Goal: Task Accomplishment & Management: Manage account settings

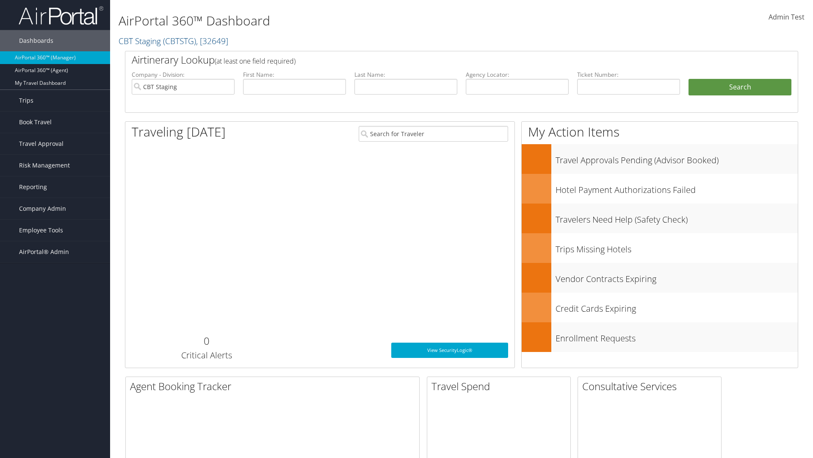
click at [55, 208] on span "Company Admin" at bounding box center [42, 208] width 47 height 21
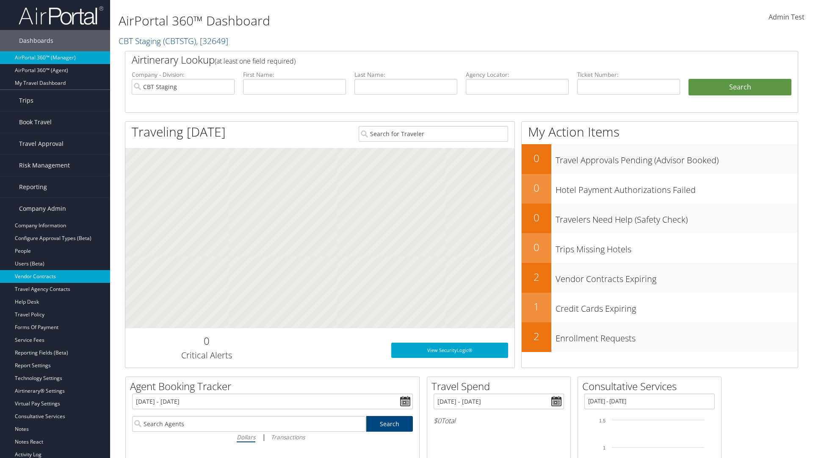
click at [55, 276] on link "Vendor Contracts" at bounding box center [55, 276] width 110 height 13
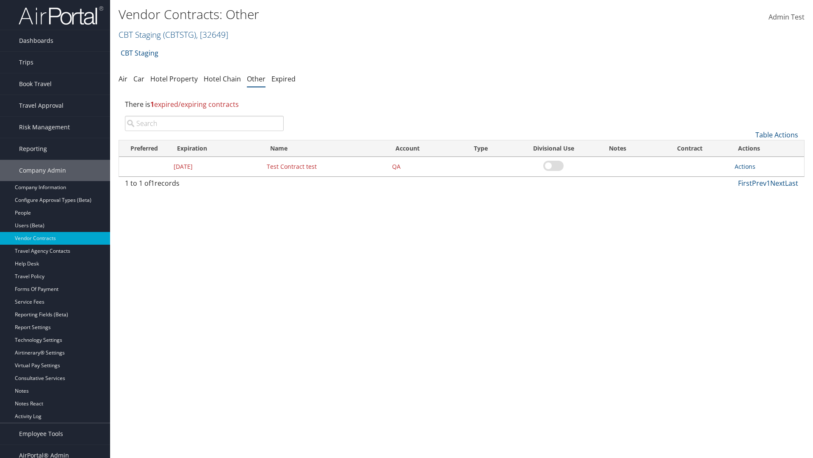
click at [204, 123] on input "search" at bounding box center [204, 123] width 159 height 15
type input "Test Contract test"
click at [745, 166] on link "Actions" at bounding box center [745, 166] width 21 height 8
click at [758, 208] on link "Edit" at bounding box center [759, 207] width 46 height 14
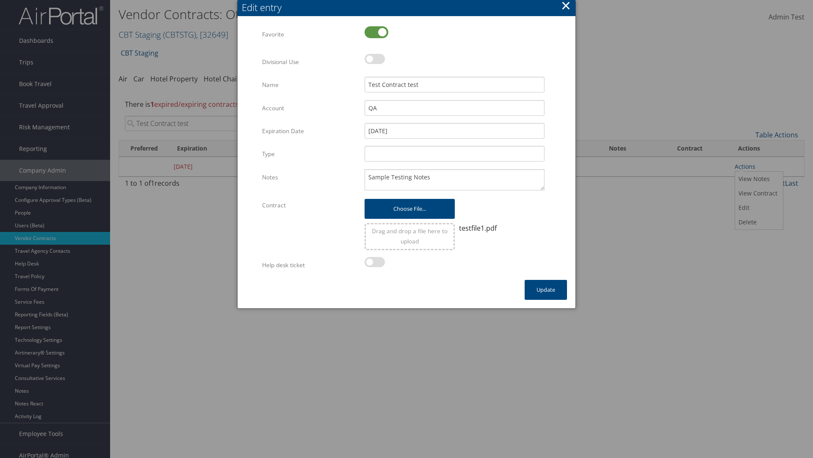
click at [377, 32] on label at bounding box center [377, 32] width 24 height 12
click at [375, 32] on input "checkbox" at bounding box center [372, 33] width 6 height 6
click at [377, 32] on label at bounding box center [377, 32] width 24 height 12
click at [375, 32] on input "checkbox" at bounding box center [372, 33] width 6 height 6
checkbox input "true"
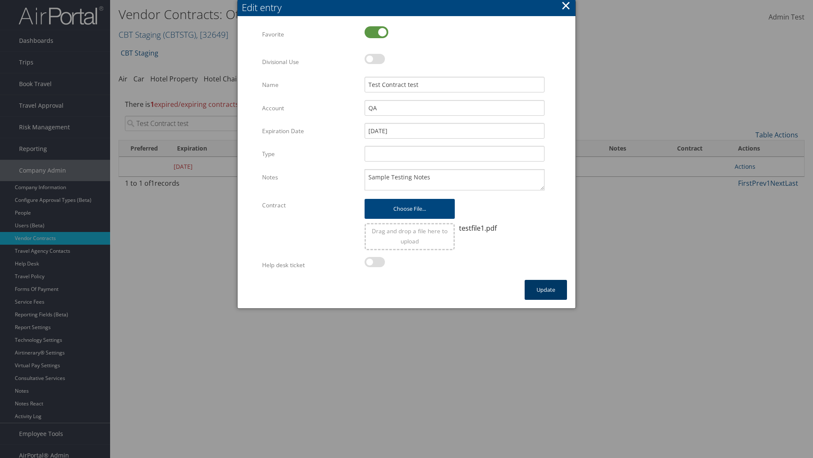
click at [546, 289] on button "Update" at bounding box center [546, 290] width 42 height 20
